Goal: Task Accomplishment & Management: Manage account settings

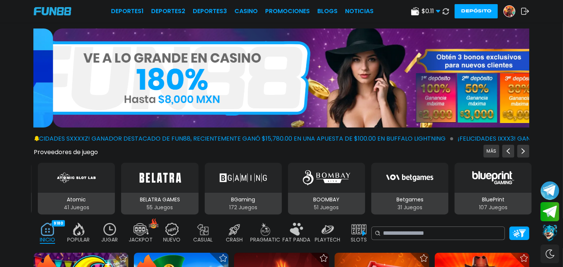
click at [508, 13] on img at bounding box center [508, 11] width 11 height 11
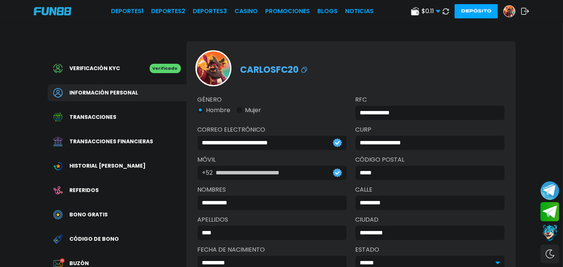
click at [86, 239] on span "Código de bono" at bounding box center [94, 239] width 49 height 8
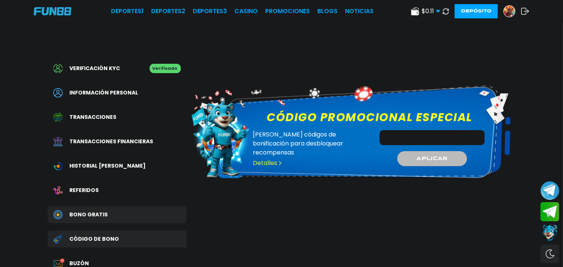
click at [399, 136] on input "Código promocional especial" at bounding box center [431, 137] width 105 height 15
click at [390, 137] on input "Código promocional especial" at bounding box center [431, 137] width 105 height 15
type input "**********"
click at [444, 162] on span "APLICAR" at bounding box center [432, 158] width 32 height 8
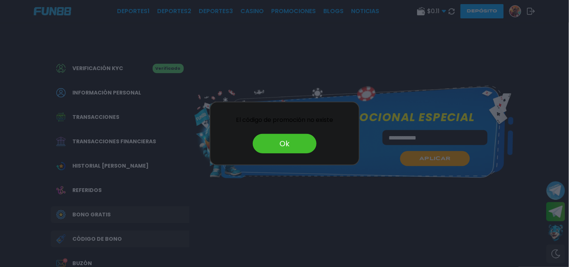
click at [286, 142] on button "Ok" at bounding box center [285, 143] width 64 height 19
